Goal: Task Accomplishment & Management: Complete application form

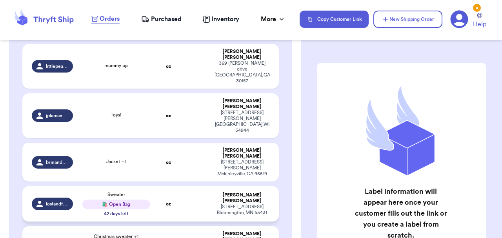
scroll to position [156, 0]
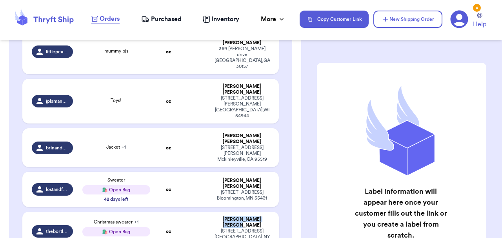
drag, startPoint x: 217, startPoint y: 175, endPoint x: 273, endPoint y: 174, distance: 55.6
click at [273, 212] on td "[PERSON_NAME] [STREET_ADDRESS] [GEOGRAPHIC_DATA] , [GEOGRAPHIC_DATA] 14170" at bounding box center [244, 231] width 69 height 39
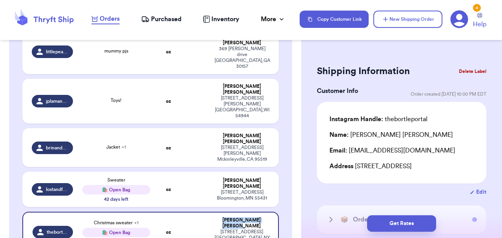
copy div "[PERSON_NAME]"
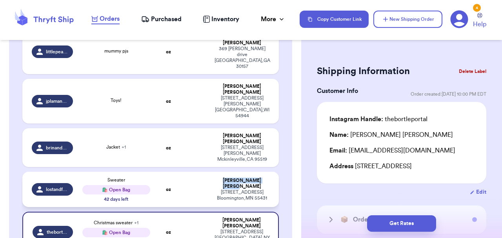
drag, startPoint x: 254, startPoint y: 136, endPoint x: 224, endPoint y: 136, distance: 30.2
click at [224, 178] on div "[PERSON_NAME]" at bounding box center [241, 184] width 55 height 12
type input "Sweater"
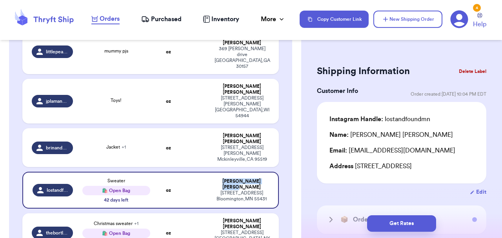
copy div "[PERSON_NAME]"
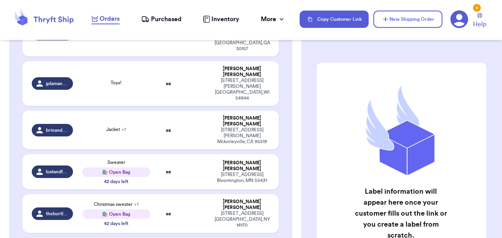
scroll to position [174, 0]
click at [147, 104] on table "Handle Product Weight Package Type Address littlepeach.thrifts mummy pjs oz [PE…" at bounding box center [151, 115] width 258 height 254
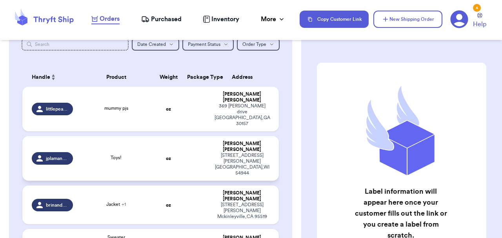
scroll to position [103, 0]
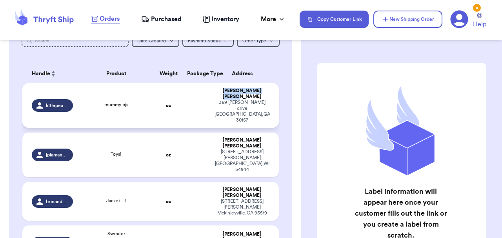
drag, startPoint x: 226, startPoint y: 89, endPoint x: 266, endPoint y: 89, distance: 40.8
click at [266, 89] on div "[PERSON_NAME]" at bounding box center [241, 94] width 55 height 12
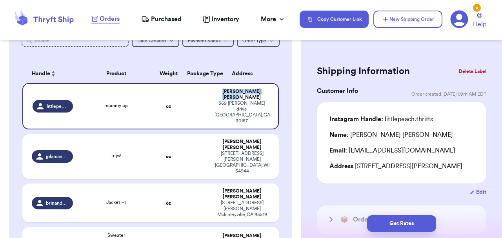
copy div "[PERSON_NAME]"
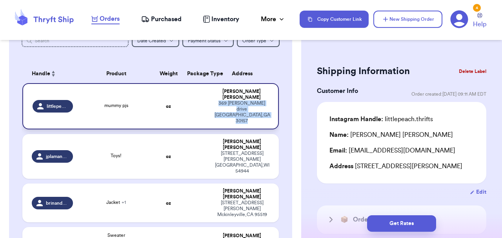
drag, startPoint x: 255, startPoint y: 105, endPoint x: 211, endPoint y: 97, distance: 45.0
click at [211, 97] on td "[PERSON_NAME] [STREET_ADDRESS][PERSON_NAME]" at bounding box center [244, 106] width 69 height 46
copy div "[STREET_ADDRESS][PERSON_NAME]"
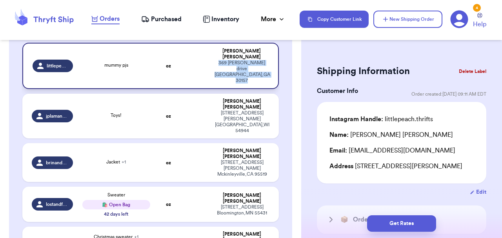
scroll to position [145, 0]
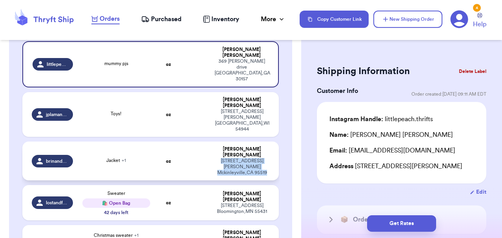
drag, startPoint x: 254, startPoint y: 125, endPoint x: 221, endPoint y: 118, distance: 32.9
click at [221, 141] on td "[PERSON_NAME] [STREET_ADDRESS][PERSON_NAME]" at bounding box center [244, 160] width 69 height 39
type input "Jacket"
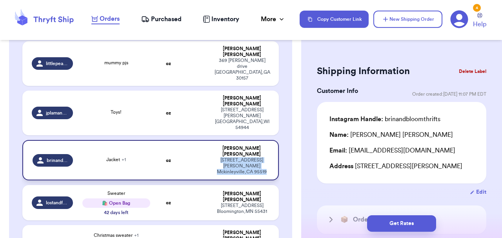
copy div "[STREET_ADDRESS][PERSON_NAME]"
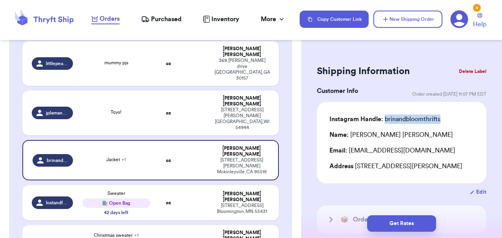
drag, startPoint x: 444, startPoint y: 118, endPoint x: 385, endPoint y: 120, distance: 58.4
click at [385, 120] on div "Instagram Handle: brinandbloomthrifts" at bounding box center [401, 118] width 144 height 9
copy div "brinandbloomthrifts"
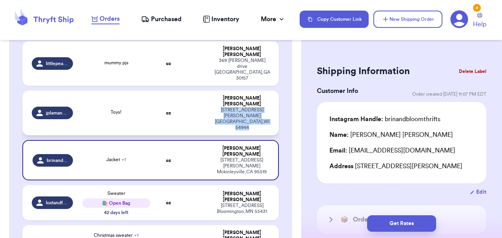
drag, startPoint x: 274, startPoint y: 91, endPoint x: 223, endPoint y: 88, distance: 51.0
click at [223, 91] on td "Jessica Plamann 424 S Nash St Hortonville , WI 54944" at bounding box center [244, 113] width 69 height 45
type input "Toys!"
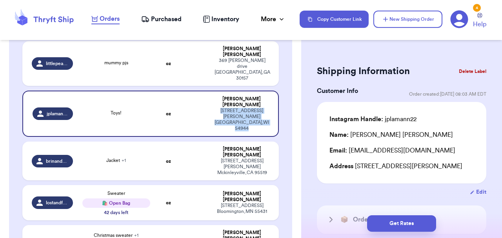
copy div "424 S Nash St Hortonville , WI 54944"
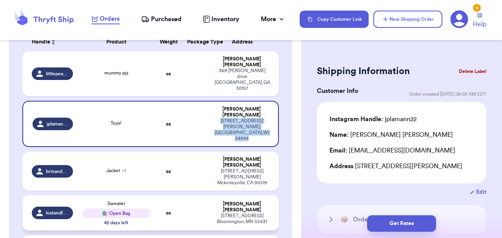
scroll to position [138, 0]
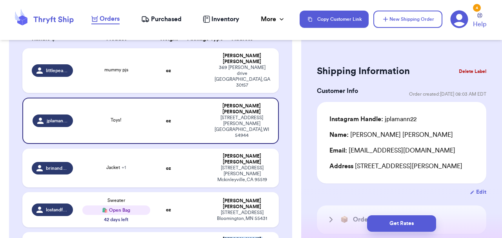
drag, startPoint x: 268, startPoint y: 197, endPoint x: 213, endPoint y: 195, distance: 54.9
type input "Christmas sweater"
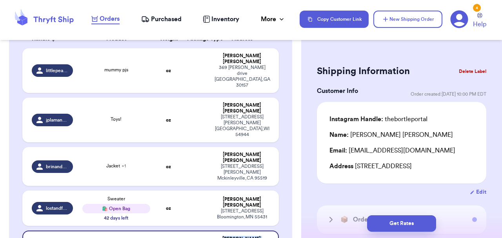
copy div "[PERSON_NAME]"
drag, startPoint x: 236, startPoint y: 208, endPoint x: 209, endPoint y: 201, distance: 27.5
drag, startPoint x: 243, startPoint y: 208, endPoint x: 212, endPoint y: 202, distance: 31.2
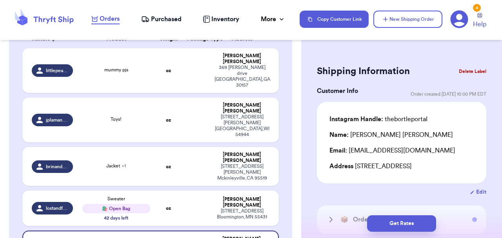
copy div "293 West Falls Rd. West Falls , NY 14170"
drag, startPoint x: 432, startPoint y: 120, endPoint x: 384, endPoint y: 120, distance: 48.2
click at [384, 120] on div "Instagram Handle: thebortleportal" at bounding box center [401, 118] width 144 height 9
copy div "thebortleportal"
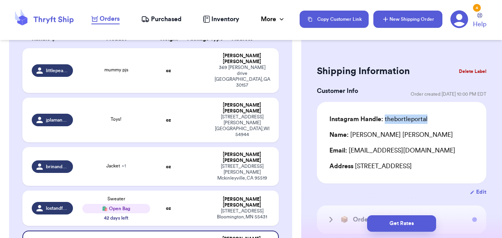
click at [406, 16] on button "New Shipping Order" at bounding box center [407, 19] width 69 height 17
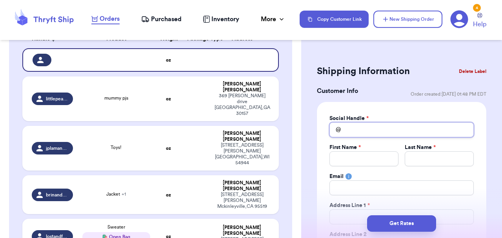
click at [360, 127] on input "Total Amount Paid" at bounding box center [401, 129] width 144 height 15
type input "t"
type input "th"
type input "the"
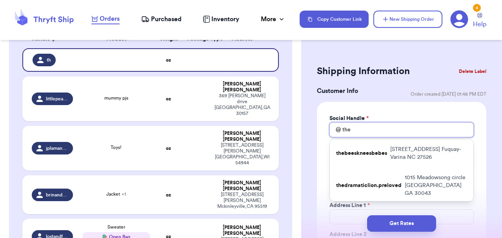
type input "thel"
type input "theli"
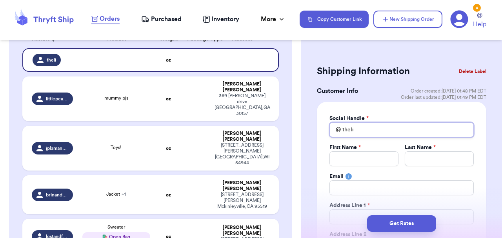
type input "thelit"
type input "thelitt"
type input "thelittl"
type input "thelittle"
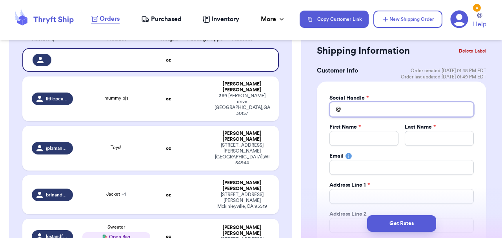
scroll to position [21, 0]
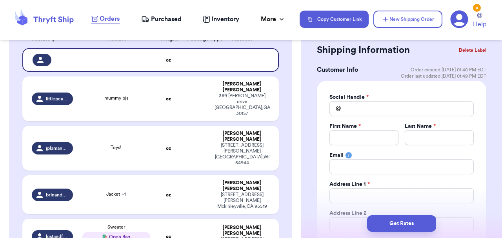
click at [319, 110] on div "Social Handle * @ First Name * Last Name * Email Address Line 1 * Address Line …" at bounding box center [401, 199] width 169 height 236
click at [435, 110] on input "Total Amount Paid" at bounding box center [401, 108] width 144 height 15
type input "l"
type input "la"
type input "lau"
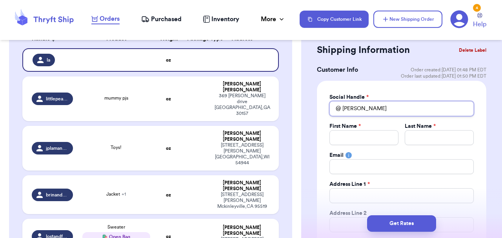
type input "laur"
type input "o"
type input "oc"
type input "o"
type input "t"
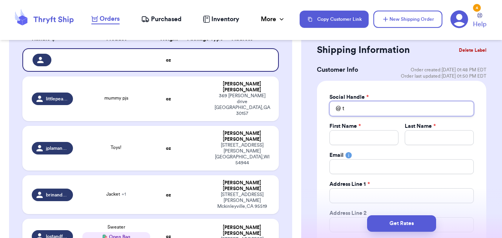
type input "th"
type input "the"
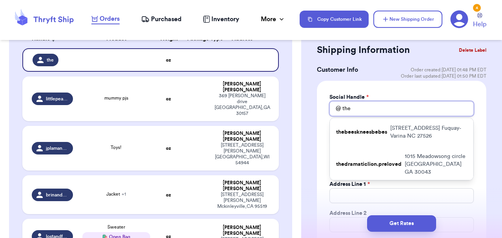
type input "l"
type input "li"
type input "lit"
type input "litt"
type input "littl"
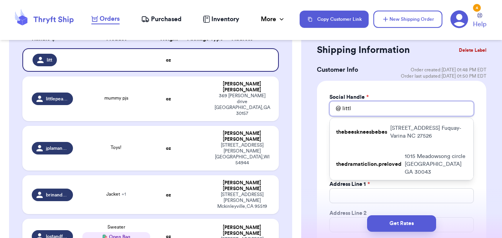
type input "little"
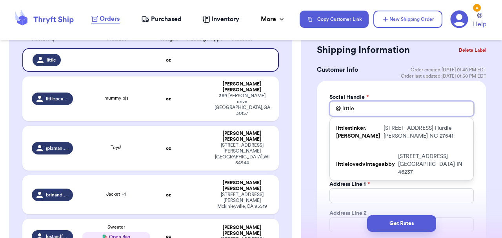
type input "littleo"
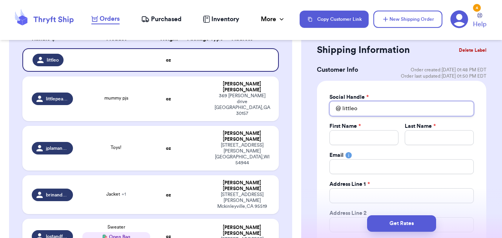
type input "t"
type input "th"
type input "the"
type input "thel"
type input "theli"
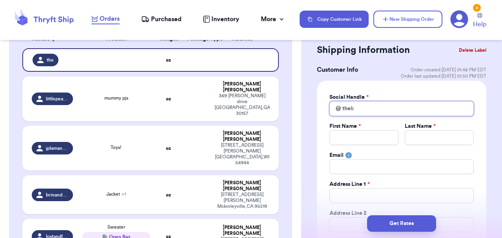
type input "thelit"
type input "thelitt"
type input "thelittl"
type input "thelittle"
type input "thelittleo"
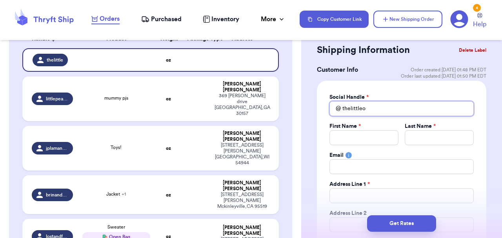
type input "thelittleoc"
type input "thelittleoce"
type input "thelittleocea"
type input "thelittleocean"
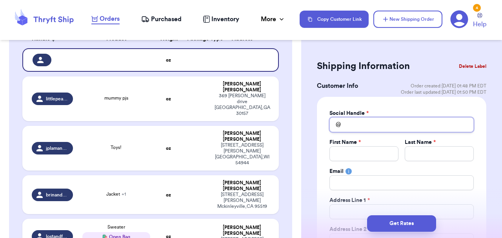
scroll to position [0, 0]
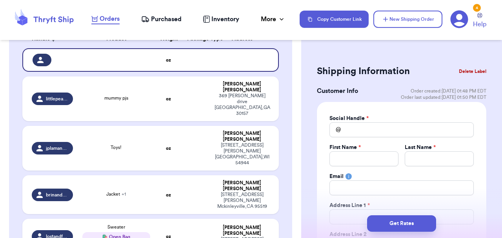
click at [161, 14] on span "Purchased" at bounding box center [166, 18] width 31 height 9
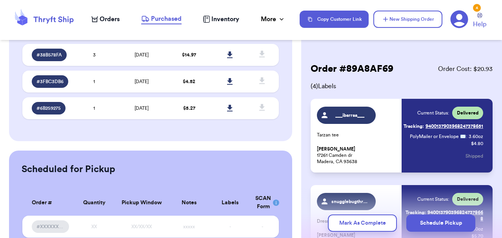
scroll to position [566, 0]
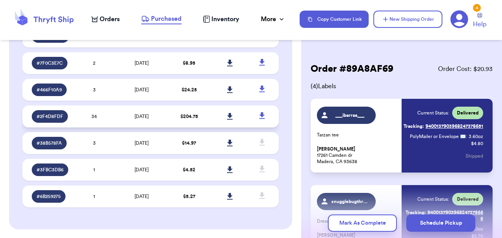
click at [53, 114] on span "# 2F4D8FDF" at bounding box center [49, 116] width 27 height 6
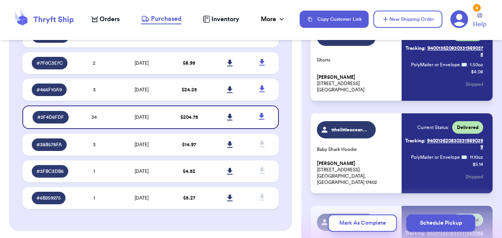
scroll to position [1985, 0]
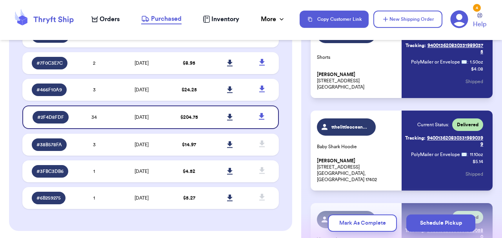
click at [351, 124] on span "tthelittleoceanbearshop" at bounding box center [349, 127] width 37 height 6
click at [353, 122] on span "tthelittleoceanbearshop" at bounding box center [346, 126] width 59 height 17
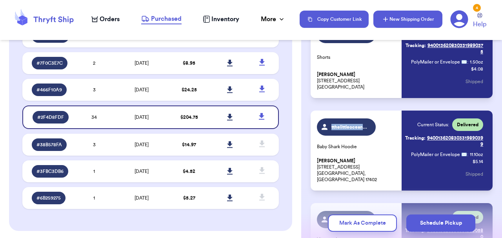
click at [410, 15] on button "New Shipping Order" at bounding box center [407, 19] width 69 height 17
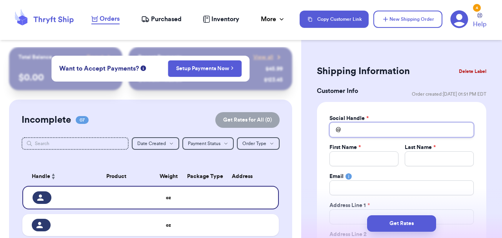
click at [349, 132] on input "Total Amount Paid" at bounding box center [401, 129] width 144 height 15
type input "t"
type input "tt"
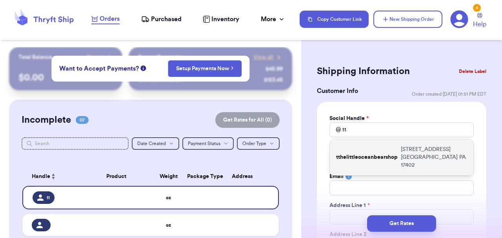
click at [351, 145] on div "tthelittleoceanbearshop 3649 Harrowgate Rd. York PA 17402" at bounding box center [401, 157] width 143 height 36
type input "tthelittleoceanbearshop"
type input "Laura"
type input "Tran"
type input "lauraaut5@gmail.com"
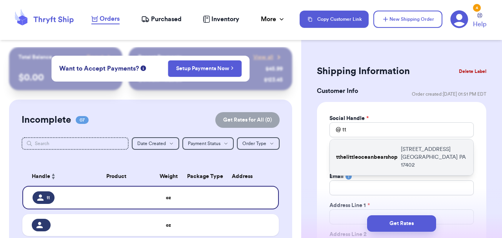
type input "3649 Harrowgate Rd."
type input "York"
select select "PA"
type input "17402"
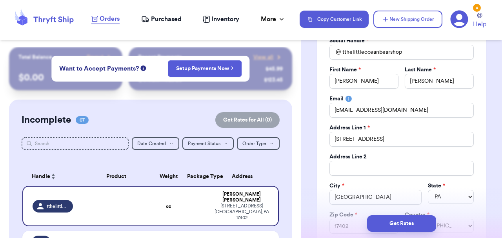
scroll to position [85, 0]
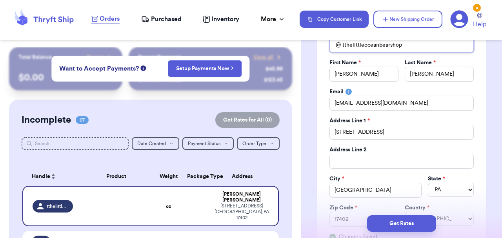
click at [344, 46] on input "tthelittleoceanbearshop" at bounding box center [401, 45] width 144 height 15
type input "thelittleoceanbearshop"
click at [388, 131] on input "3649 Harrowgate Rd." at bounding box center [401, 132] width 144 height 15
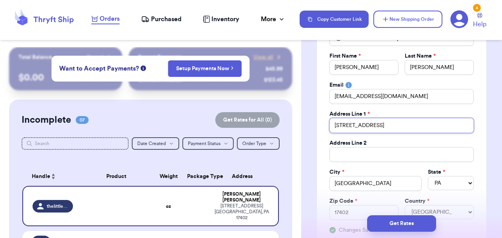
scroll to position [107, 0]
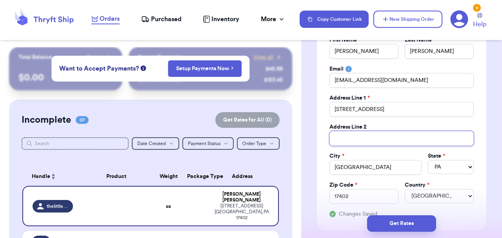
click at [369, 136] on input "Total Amount Paid" at bounding box center [401, 138] width 144 height 15
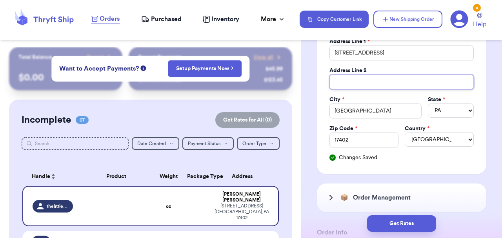
scroll to position [0, 0]
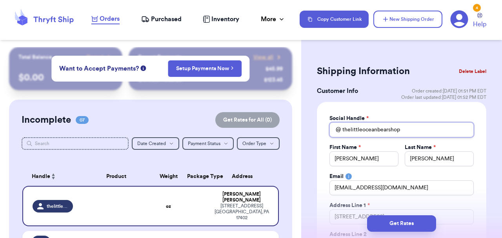
click at [345, 130] on input "thelittleoceanbearshop" at bounding box center [401, 129] width 144 height 15
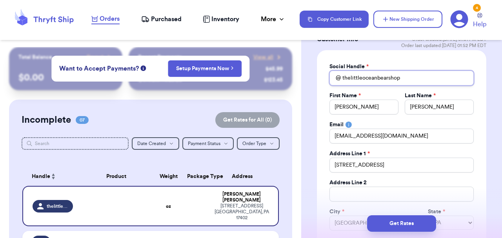
scroll to position [49, 0]
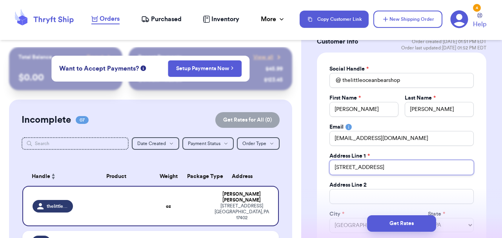
click at [381, 167] on input "3649 Harrowgate Rd." at bounding box center [401, 167] width 144 height 15
type input "1"
type input "14"
type input "140"
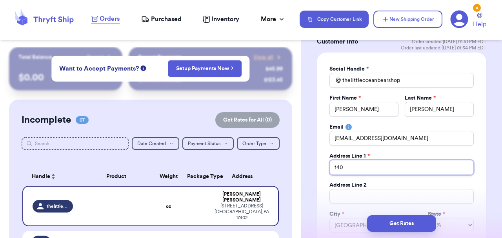
type input "140 P"
type input "140 Ph"
type input "140 Phe"
type input "140 Phea"
type input "140 Pheas"
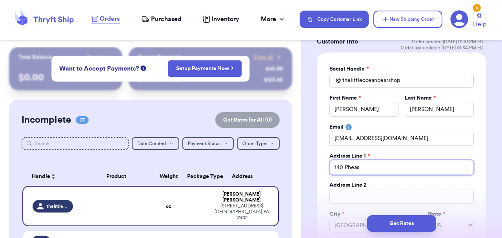
type input "140 Pheasa"
type input "140 Pheasan"
type input "140 Pheasant"
type input "140 Pheasant R"
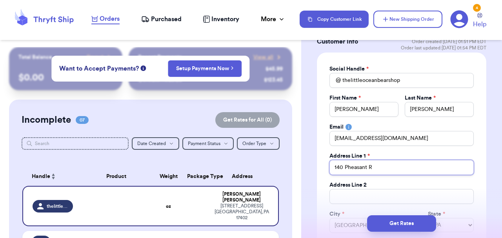
type input "140 Pheasant Rd"
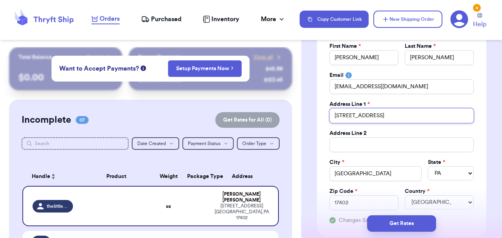
scroll to position [106, 0]
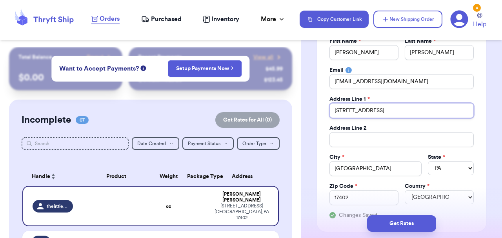
type input "140 Pheasant Rd"
click at [393, 167] on input "York" at bounding box center [375, 168] width 92 height 15
type input "G"
type input "Gr"
type input "Gra"
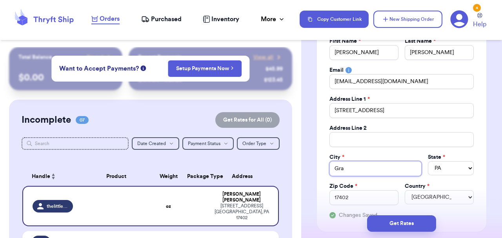
type input "Gran"
type input "Grant"
type input "Grantv"
type input "Grantvi"
type input "Grantvil"
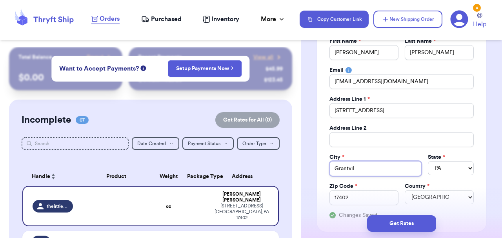
type input "Grantvill"
type input "Grantville"
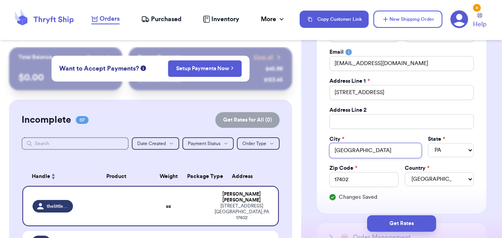
scroll to position [125, 0]
type input "Grantville"
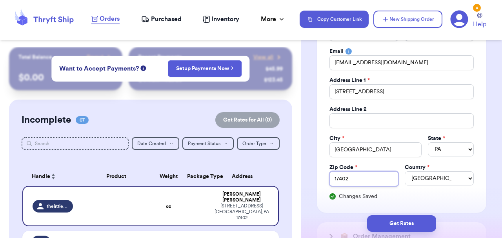
click at [382, 178] on input "17402" at bounding box center [363, 178] width 69 height 15
type input "1740"
type input "174"
type input "17"
type input "170"
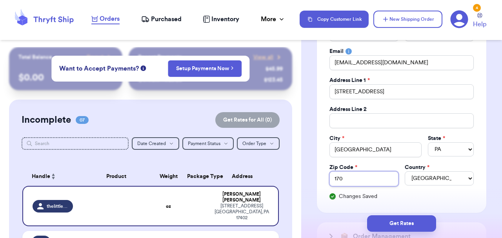
type input "1702"
type input "17028"
click at [399, 150] on input "Grantville" at bounding box center [375, 149] width 92 height 15
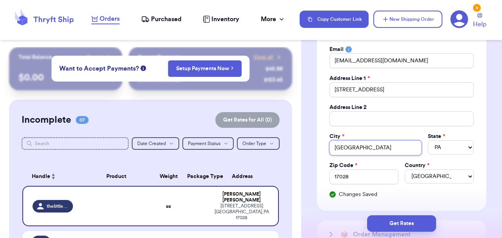
scroll to position [125, 0]
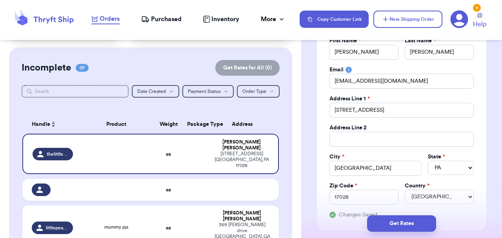
scroll to position [57, 0]
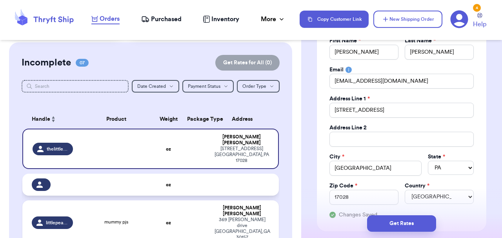
click at [150, 177] on td at bounding box center [116, 185] width 77 height 22
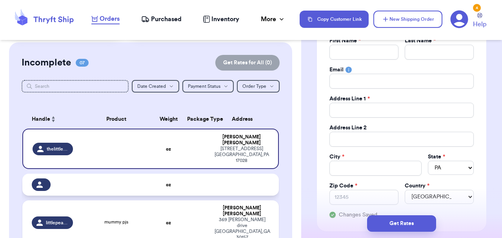
select select
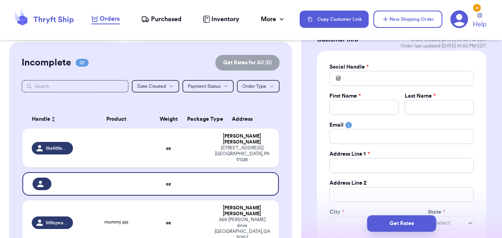
scroll to position [0, 0]
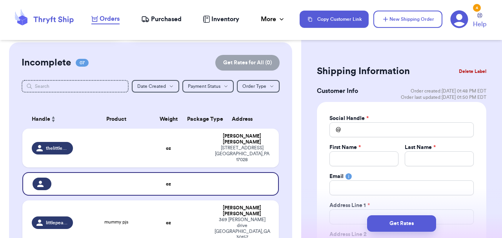
click at [469, 70] on button "Delete Label" at bounding box center [472, 71] width 34 height 17
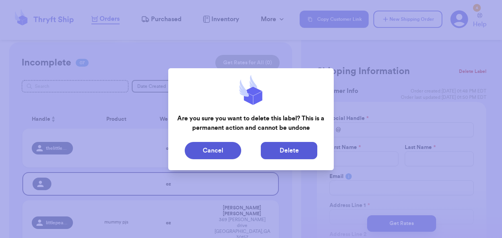
click at [293, 152] on button "Delete" at bounding box center [289, 150] width 56 height 17
